Goal: Task Accomplishment & Management: Manage account settings

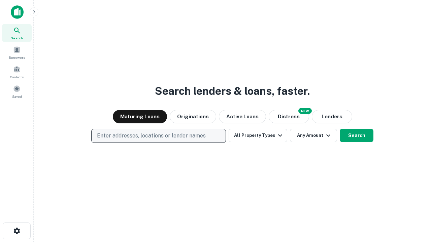
click at [158, 136] on p "Enter addresses, locations or lender names" at bounding box center [151, 136] width 109 height 8
type input "**********"
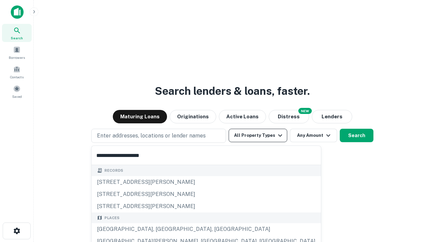
click at [161, 230] on div "Santa Monica, CA, USA" at bounding box center [206, 229] width 229 height 12
click at [258, 136] on button "All Property Types" at bounding box center [258, 135] width 59 height 13
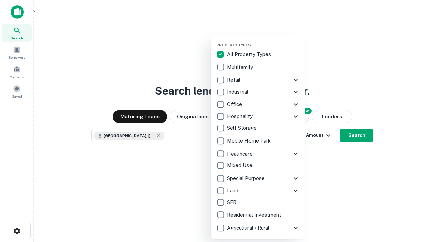
click at [263, 41] on button "button" at bounding box center [263, 41] width 94 height 0
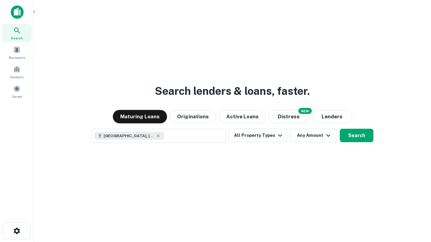
scroll to position [11, 0]
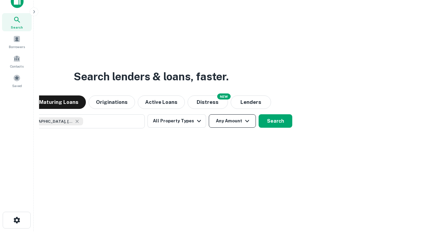
click at [209, 114] on button "Any Amount" at bounding box center [232, 120] width 47 height 13
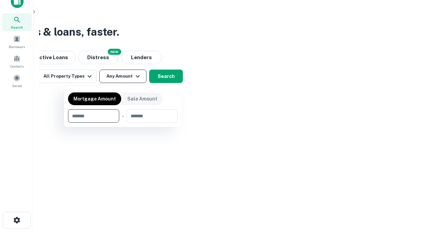
type input "*******"
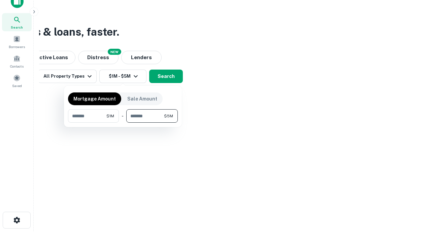
type input "*******"
click at [123, 123] on button "button" at bounding box center [123, 123] width 110 height 0
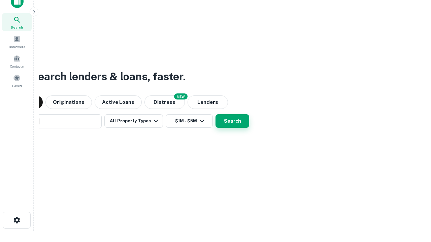
click at [215, 114] on button "Search" at bounding box center [232, 120] width 34 height 13
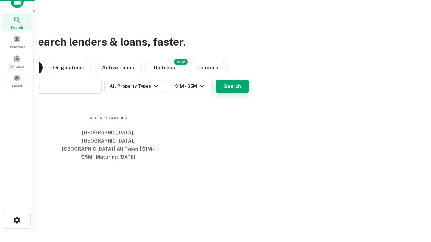
scroll to position [22, 191]
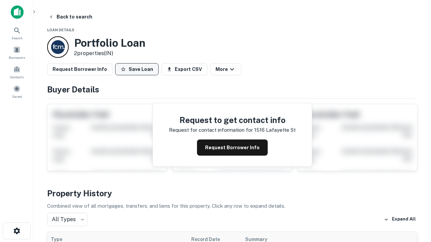
click at [137, 69] on button "Save Loan" at bounding box center [136, 69] width 43 height 12
click at [138, 69] on button "Loan Saved" at bounding box center [138, 69] width 46 height 12
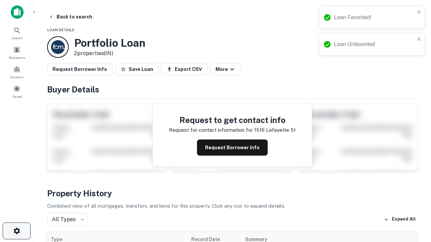
click at [16, 231] on icon "button" at bounding box center [17, 231] width 8 height 8
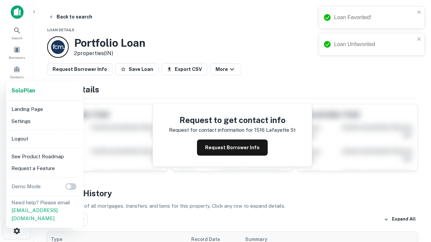
click at [44, 139] on li "Logout" at bounding box center [45, 139] width 72 height 12
